Goal: Information Seeking & Learning: Understand process/instructions

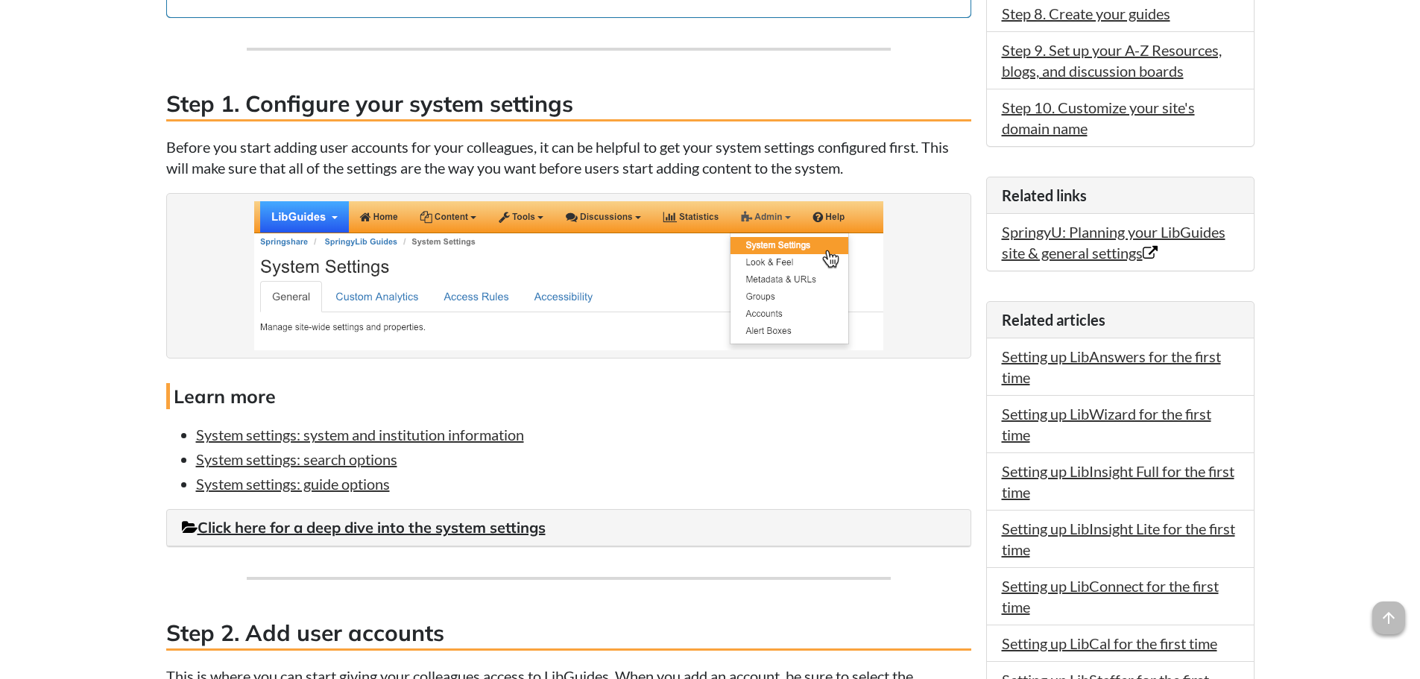
scroll to position [746, 0]
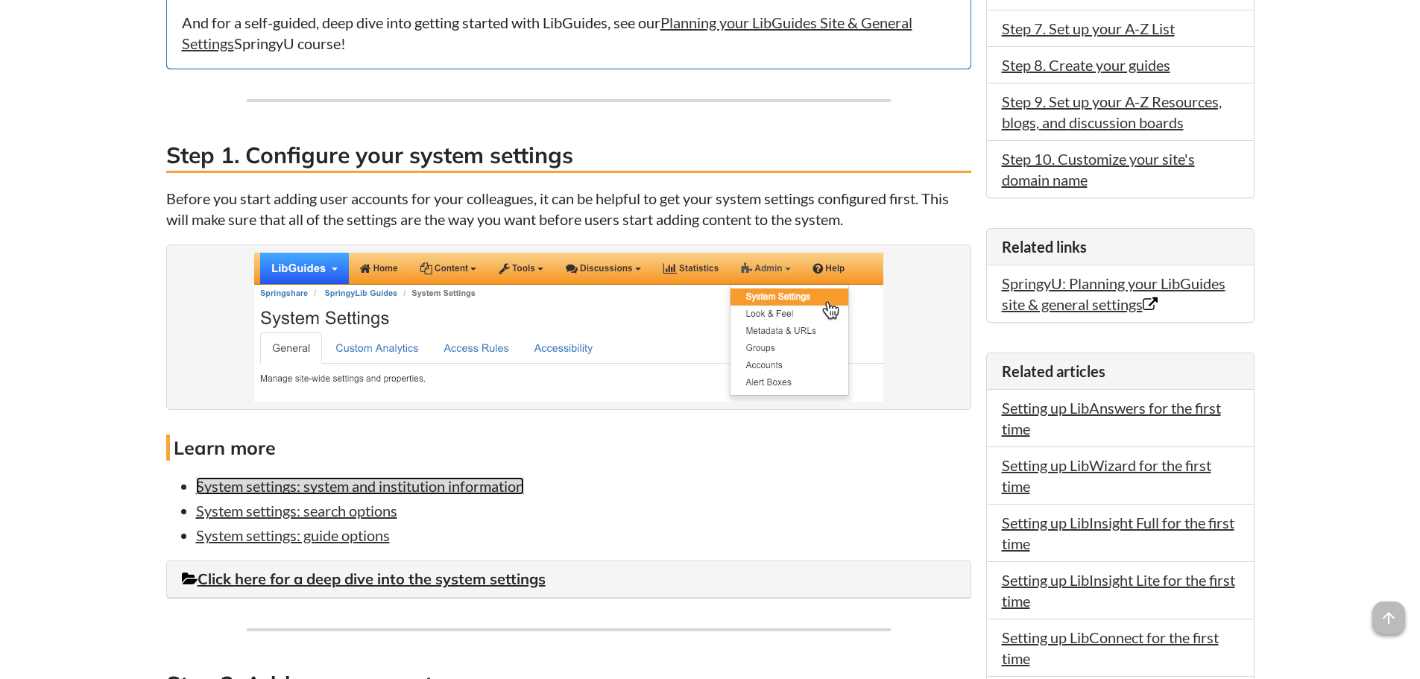
click at [304, 482] on link "System settings: system and institution information" at bounding box center [360, 486] width 328 height 18
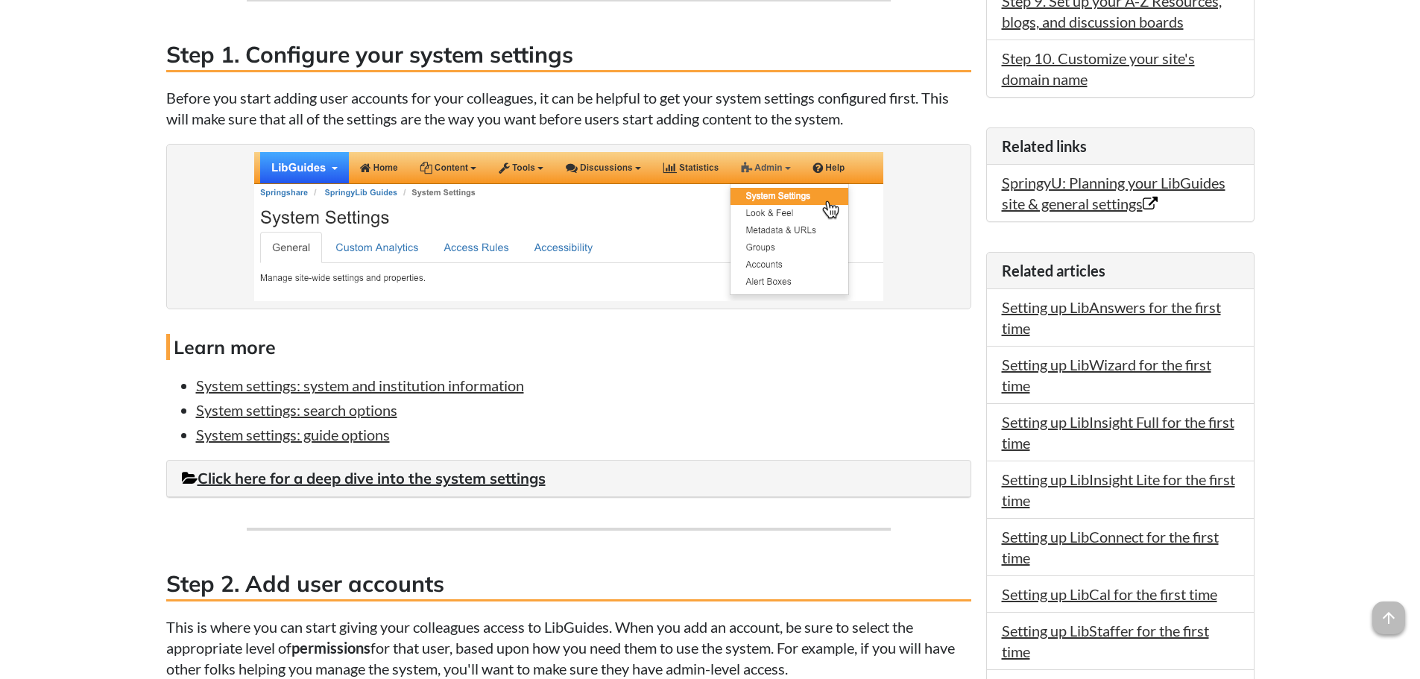
scroll to position [895, 0]
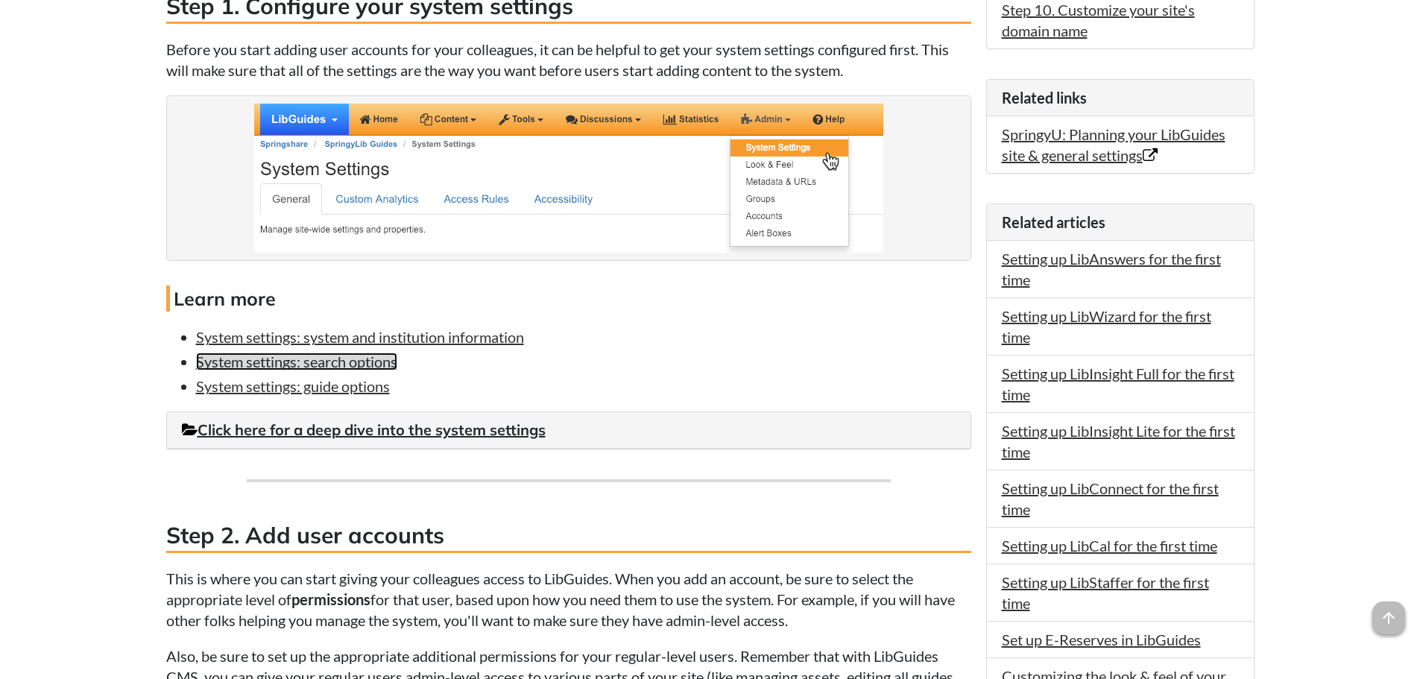
click at [341, 368] on link "System settings: search options" at bounding box center [296, 362] width 201 height 18
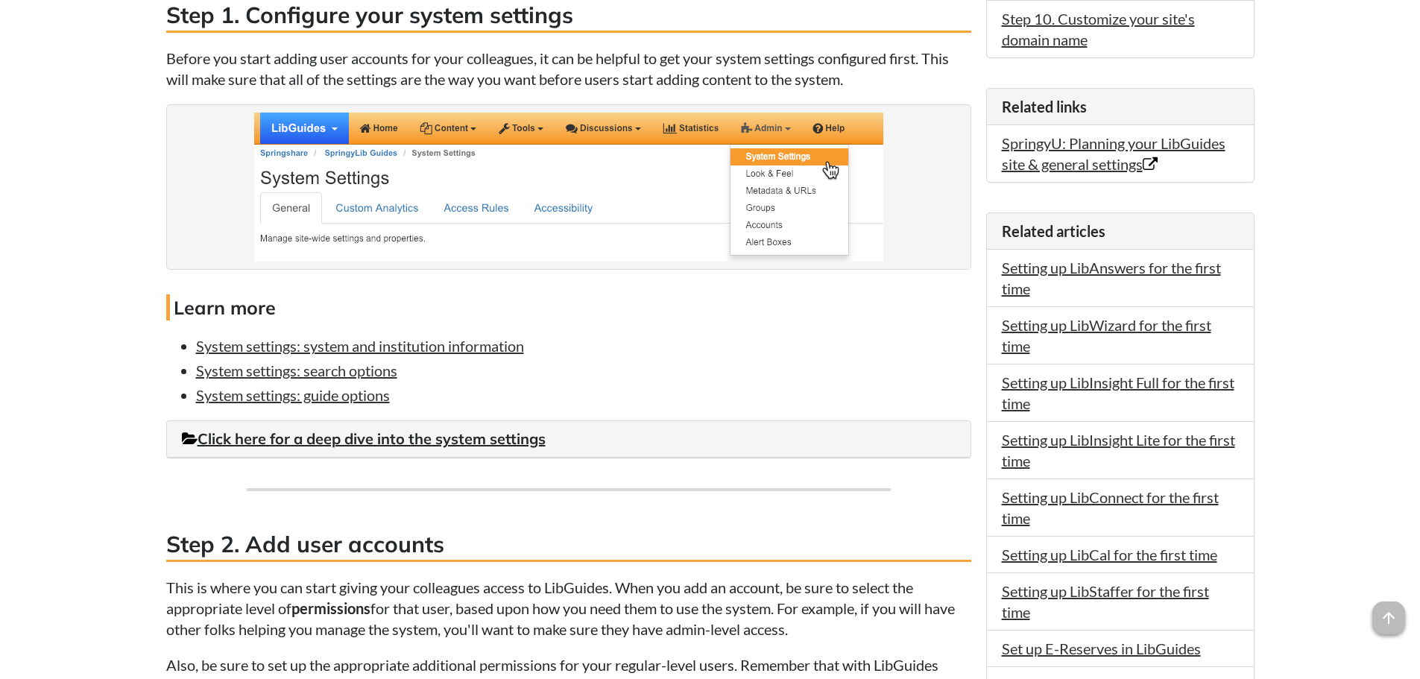
scroll to position [895, 0]
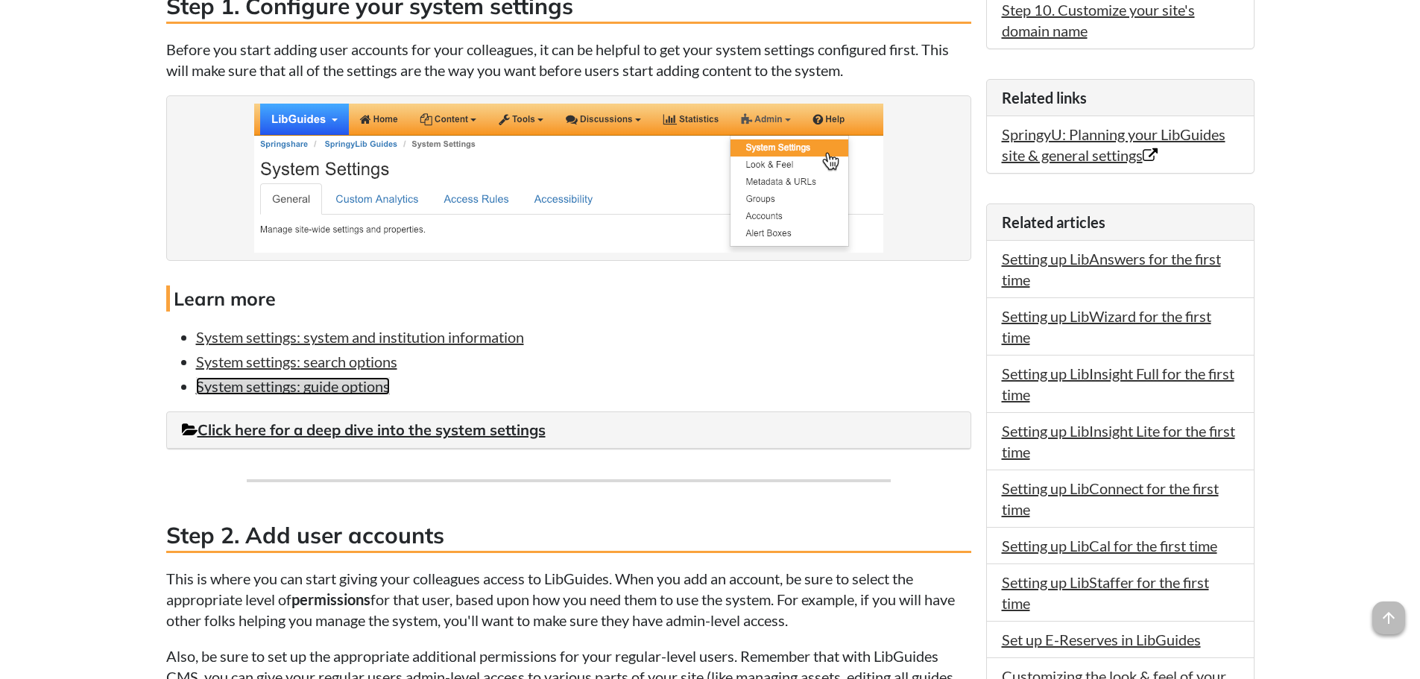
click at [326, 389] on link "System settings: guide options" at bounding box center [293, 386] width 194 height 18
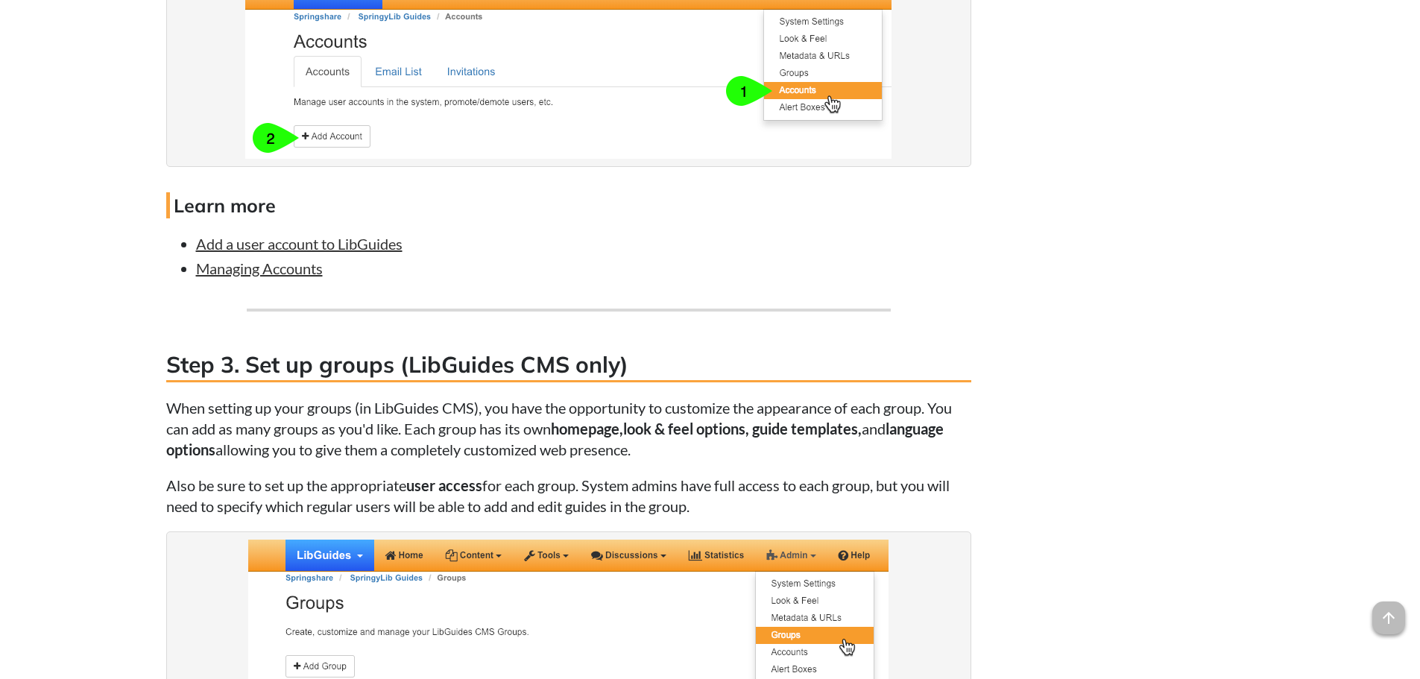
scroll to position [1715, 0]
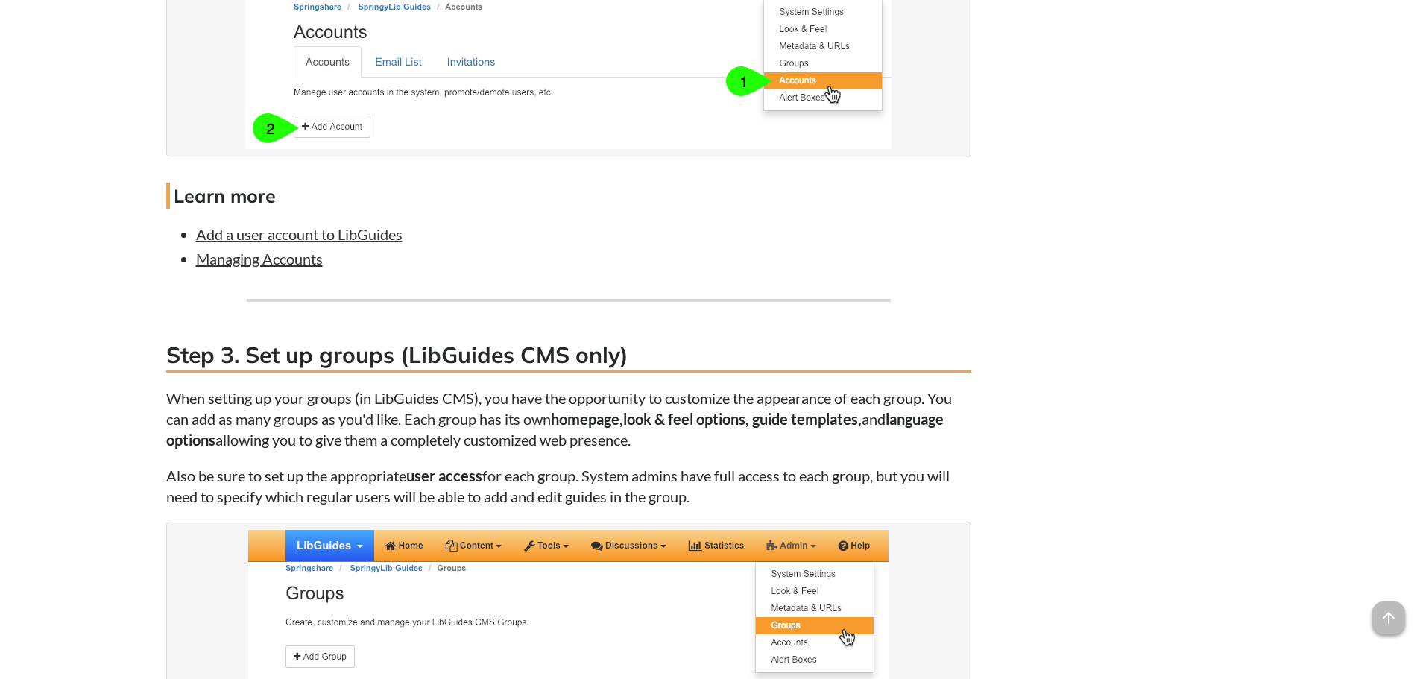
click at [325, 245] on ul "Add a user account to LibGuides Managing Accounts" at bounding box center [568, 246] width 805 height 45
click at [331, 227] on link "Add a user account to LibGuides" at bounding box center [299, 234] width 207 height 18
